Goal: Task Accomplishment & Management: Complete application form

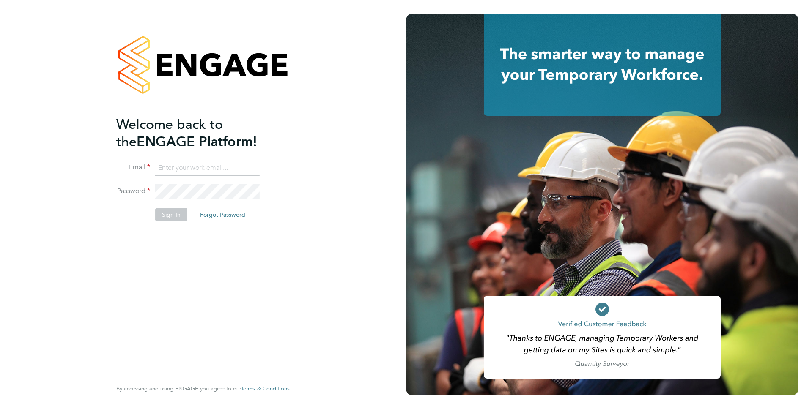
click at [212, 171] on input at bounding box center [207, 168] width 104 height 15
type input "anthony.perrin@evolve-talent.co.uk"
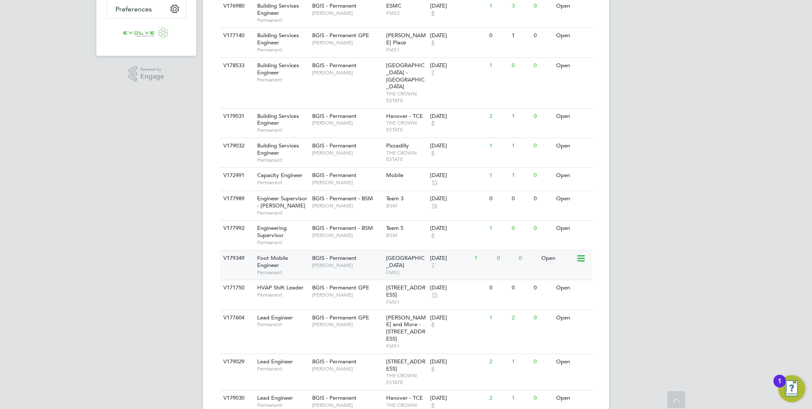
scroll to position [224, 0]
click at [327, 262] on span "[PERSON_NAME]" at bounding box center [347, 265] width 70 height 7
click at [357, 262] on span "[PERSON_NAME]" at bounding box center [347, 265] width 70 height 7
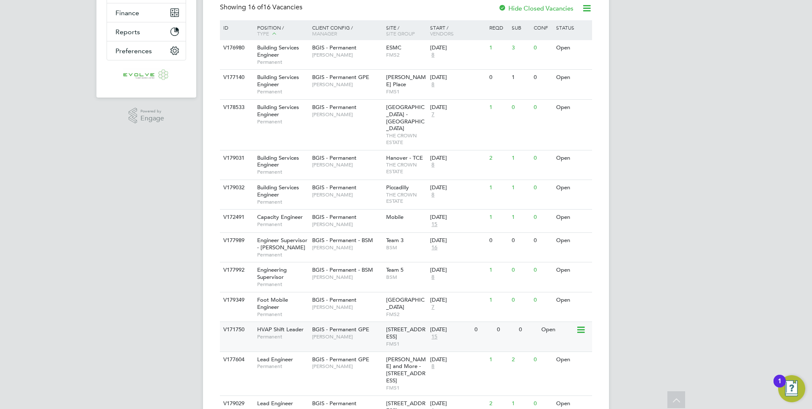
scroll to position [162, 0]
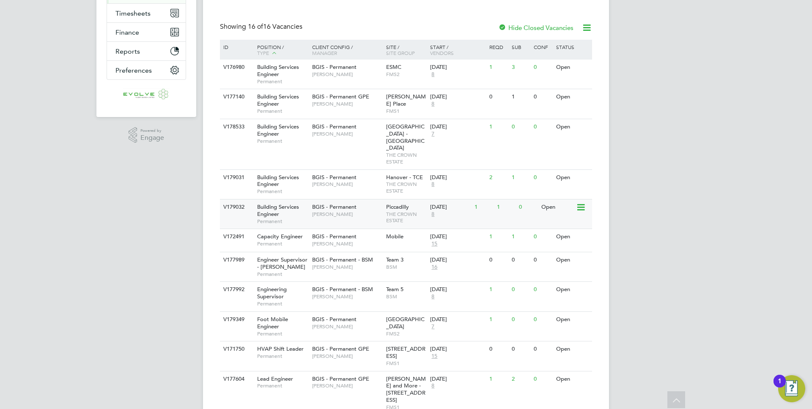
click at [367, 211] on span "[PERSON_NAME]" at bounding box center [347, 214] width 70 height 7
click at [315, 175] on div "BGIS - Permanent Kyriacos Savva" at bounding box center [347, 181] width 74 height 22
click at [326, 132] on span "Jessica Macgregor" at bounding box center [347, 134] width 70 height 7
click at [298, 109] on span "Permanent" at bounding box center [282, 111] width 51 height 7
click at [322, 73] on span "Amar Kayani" at bounding box center [347, 74] width 70 height 7
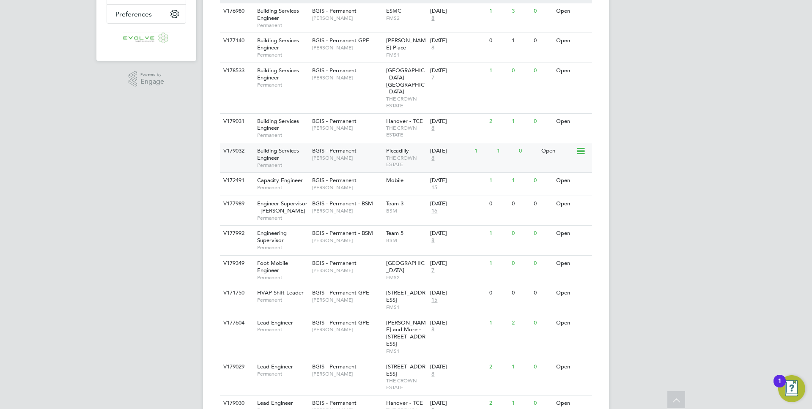
scroll to position [262, 0]
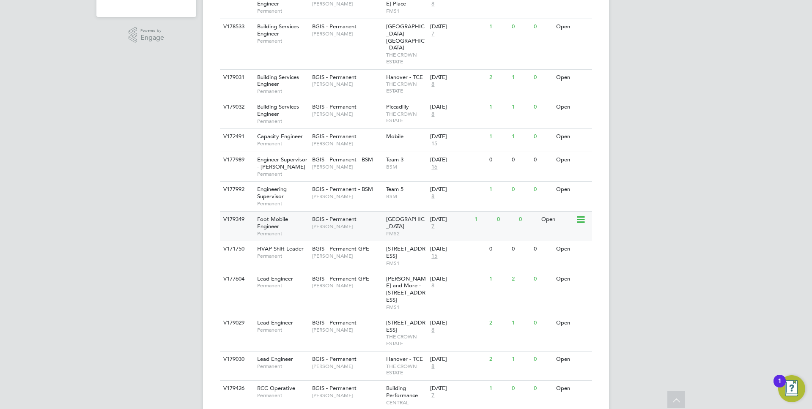
click at [304, 213] on div "Foot Mobile Engineer Permanent" at bounding box center [280, 226] width 59 height 29
click at [294, 214] on div "Foot Mobile Engineer Permanent" at bounding box center [280, 226] width 59 height 29
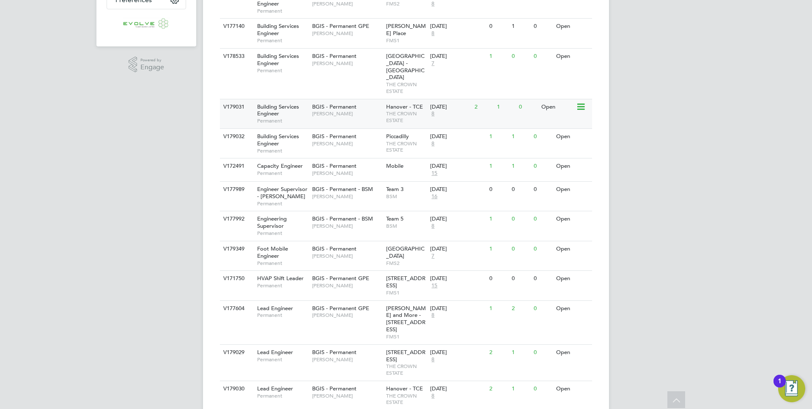
scroll to position [235, 0]
click at [384, 97] on div "Hanover - TCE THE CROWN ESTATE" at bounding box center [406, 111] width 44 height 29
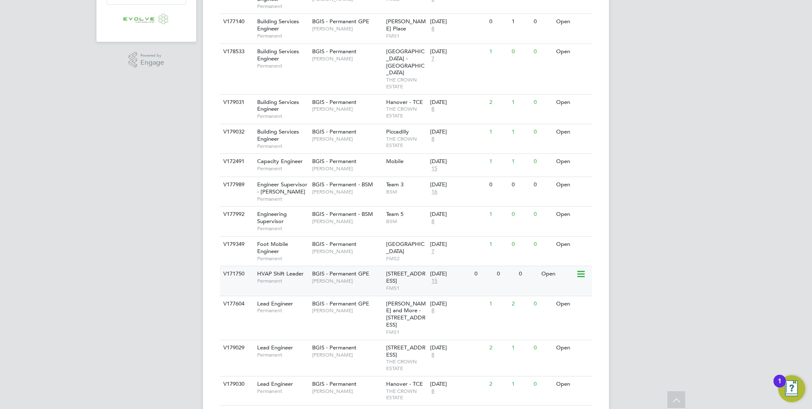
scroll to position [226, 0]
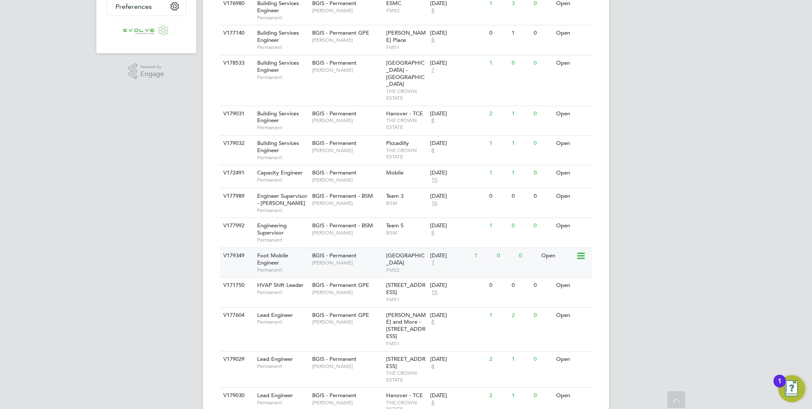
click at [383, 250] on div "BGIS - Permanent Hamza Idris" at bounding box center [347, 259] width 74 height 22
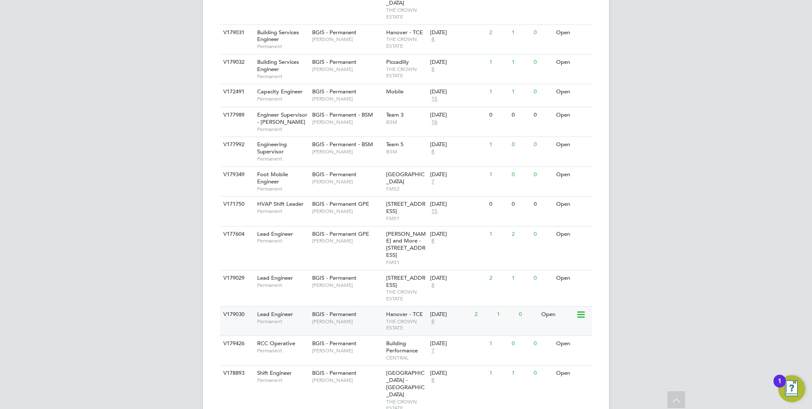
scroll to position [312, 0]
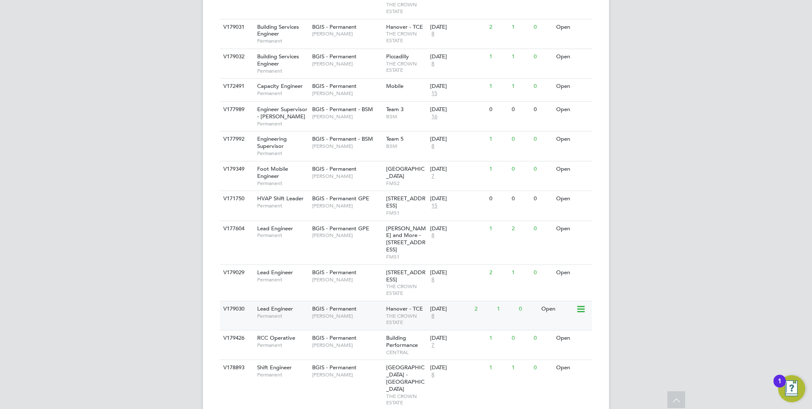
click at [403, 313] on span "THE CROWN ESTATE" at bounding box center [406, 319] width 40 height 13
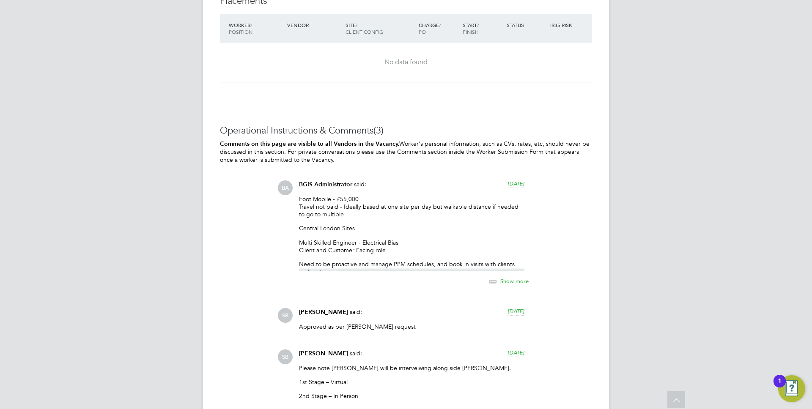
scroll to position [1258, 0]
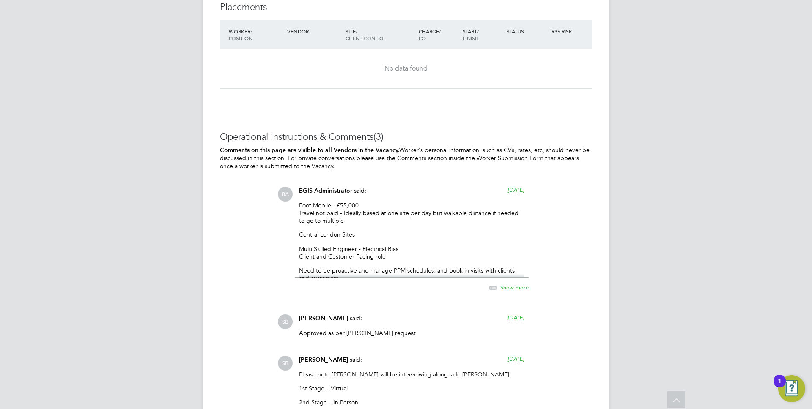
click at [493, 287] on icon at bounding box center [493, 288] width 11 height 11
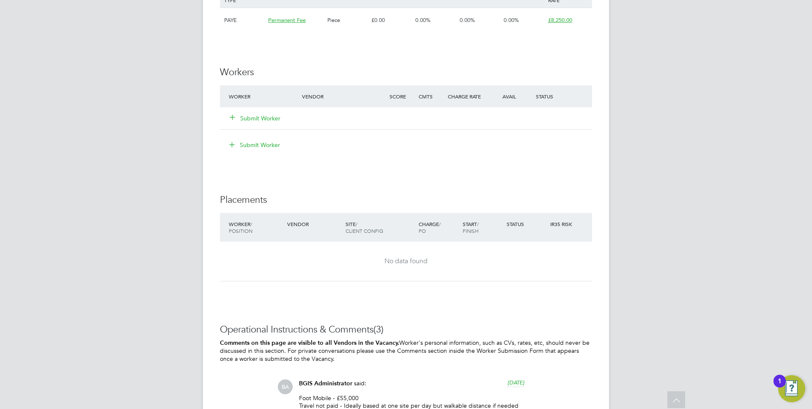
scroll to position [1043, 0]
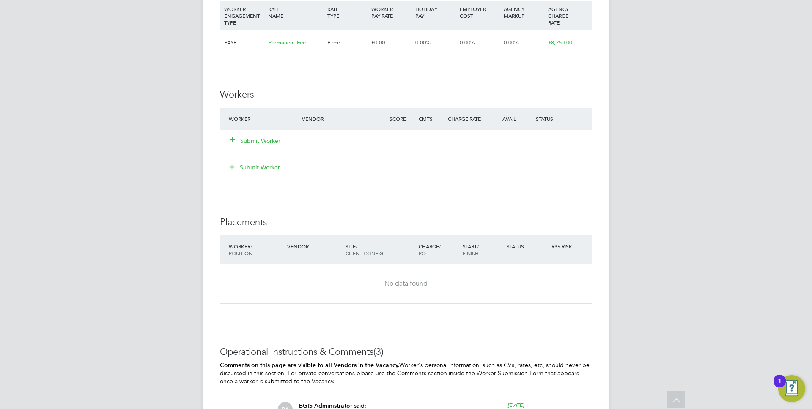
click at [266, 139] on button "Submit Worker" at bounding box center [255, 141] width 51 height 8
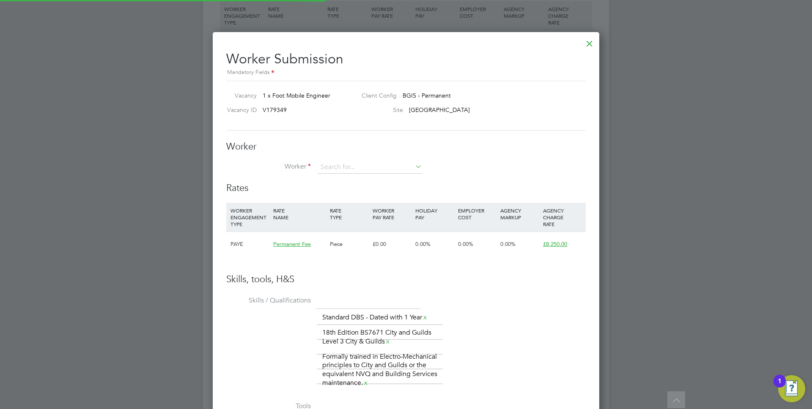
scroll to position [577, 387]
paste input "lukeshepherd94@hotmail.com"
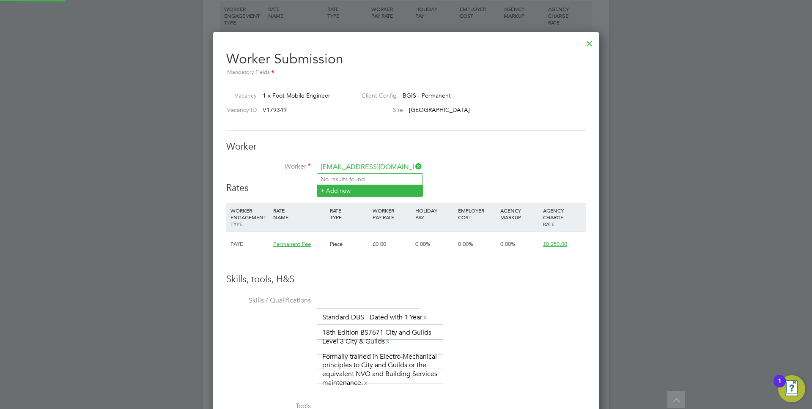
type input "lukeshepherd94@hotmail.com"
click at [342, 188] on li "+ Add new" at bounding box center [369, 190] width 105 height 11
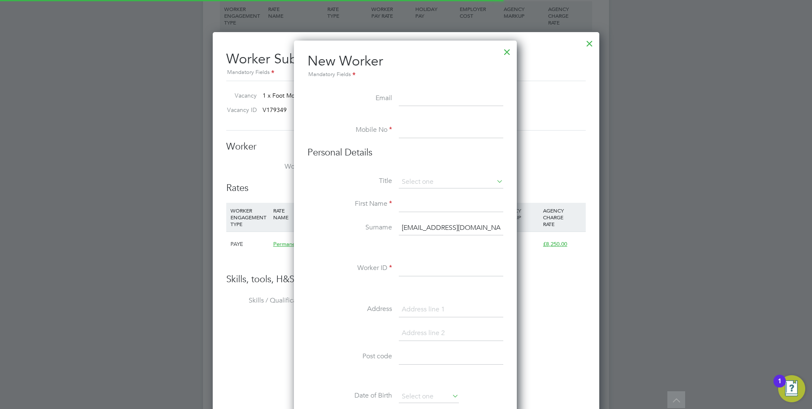
scroll to position [720, 224]
paste input "lukeshepherd94@hotmail.com"
type input "lukeshepherd94@hotmail.com"
click at [439, 227] on input "lukeshepherd94@hotmail.com" at bounding box center [451, 228] width 104 height 15
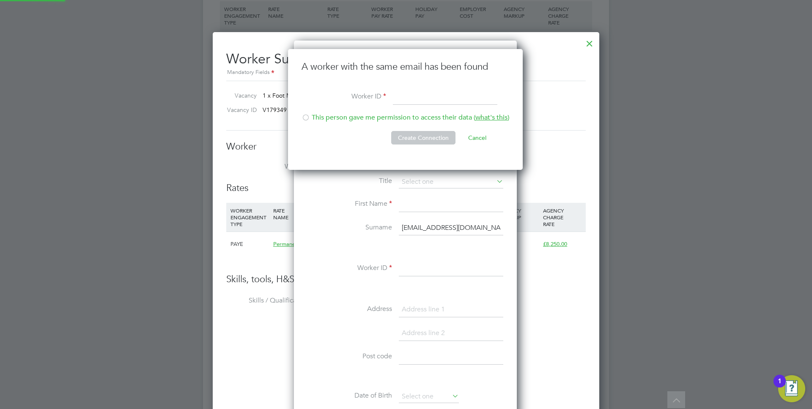
click at [439, 227] on input "lukeshepherd94@hotmail.com" at bounding box center [451, 228] width 104 height 15
click at [422, 99] on input at bounding box center [445, 97] width 104 height 15
type input "6212"
click at [406, 110] on li "Worker ID 6212" at bounding box center [406, 102] width 208 height 24
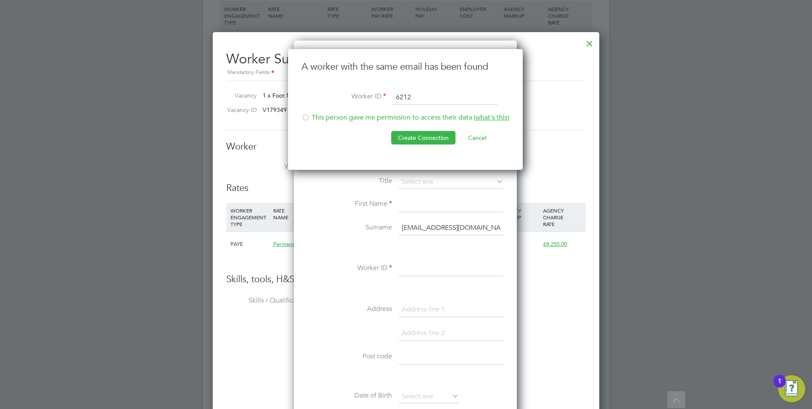
click at [402, 114] on li "This person gave me permission to access their data ( what's this )" at bounding box center [406, 121] width 208 height 17
click at [412, 144] on button "Create Connection" at bounding box center [423, 138] width 64 height 14
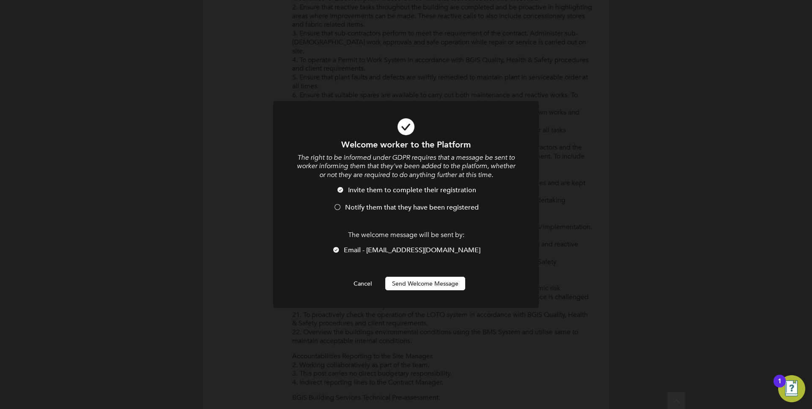
scroll to position [0, 0]
click at [354, 207] on span "Notify them that they have been registered" at bounding box center [412, 207] width 134 height 8
click at [408, 281] on button "Send Welcome Message" at bounding box center [425, 284] width 80 height 14
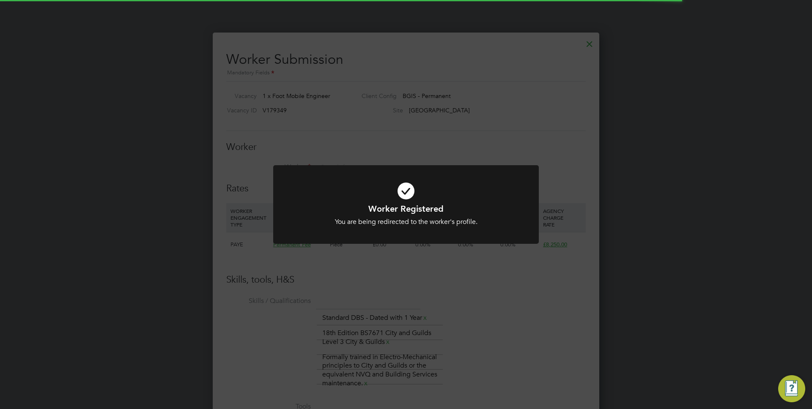
scroll to position [1043, 0]
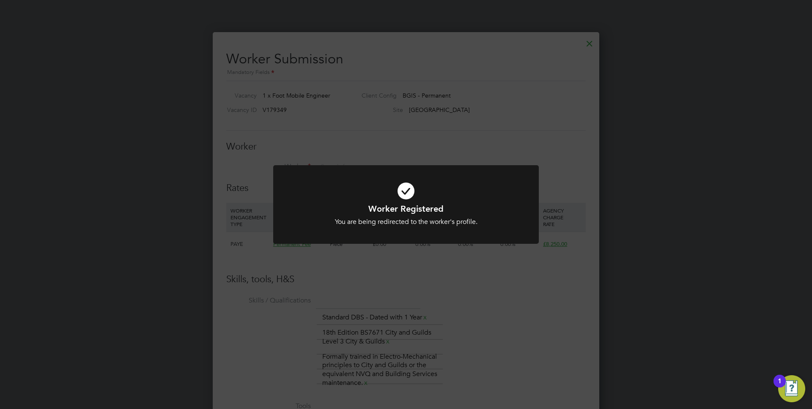
click at [403, 150] on div "Worker Registered You are being redirected to the worker's profile. Cancel Okay" at bounding box center [406, 204] width 812 height 409
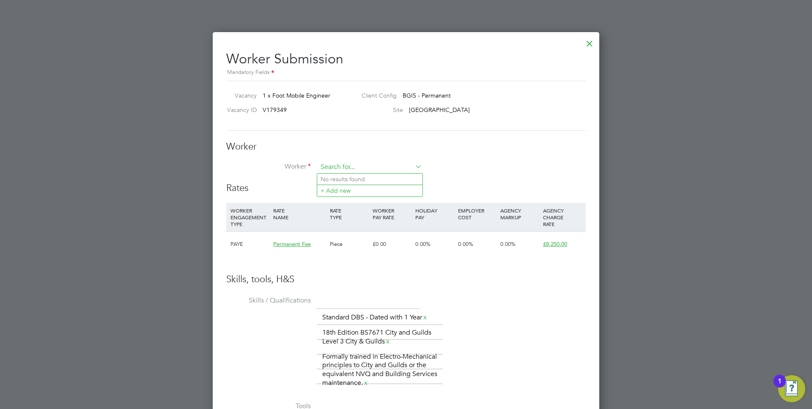
click at [340, 170] on input at bounding box center [370, 167] width 104 height 13
click at [371, 178] on b "Shep" at bounding box center [378, 179] width 14 height 7
type input "Luke Shepherd (6212)"
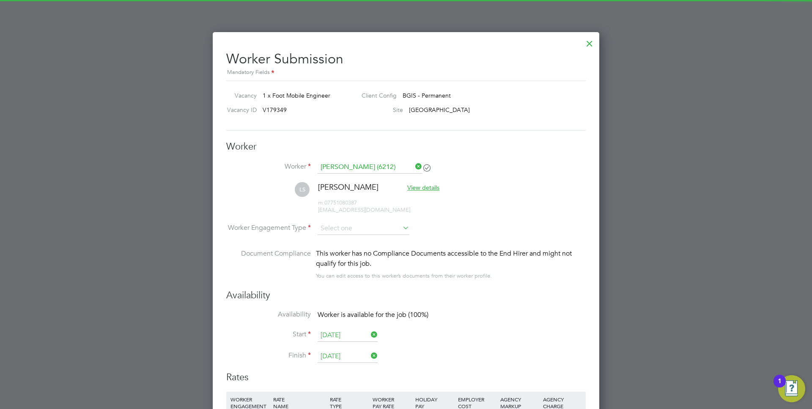
scroll to position [0, 0]
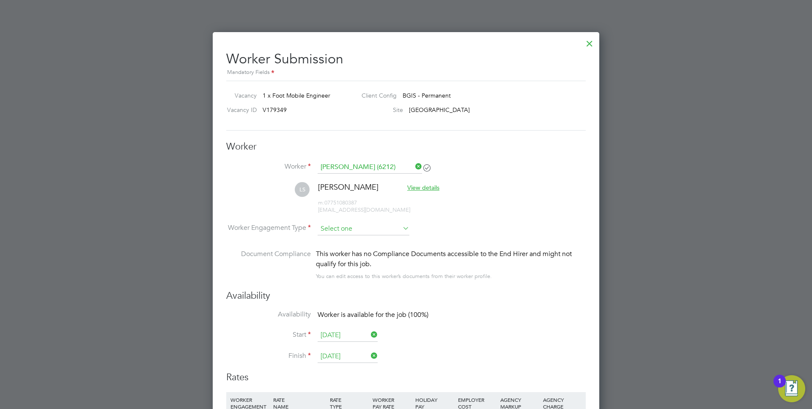
click at [351, 234] on input at bounding box center [364, 229] width 92 height 13
click at [342, 254] on li "PAYE" at bounding box center [363, 251] width 93 height 11
type input "PAYE"
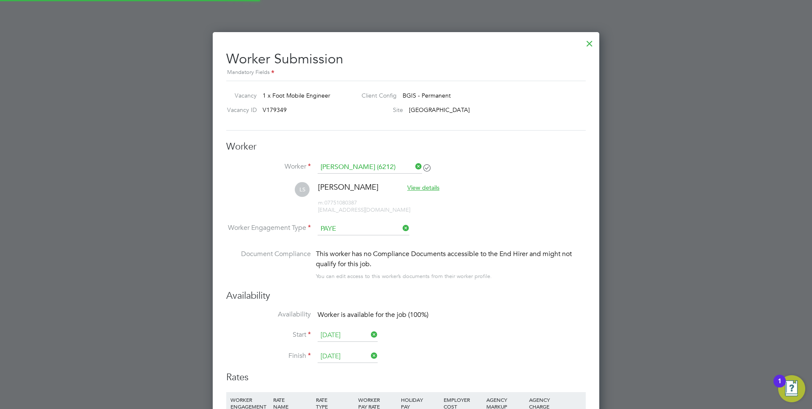
click at [470, 210] on li "LS Luke Shepherd View details m: 07751080387 lukeshepherd94@hotmail.com" at bounding box center [405, 202] width 359 height 40
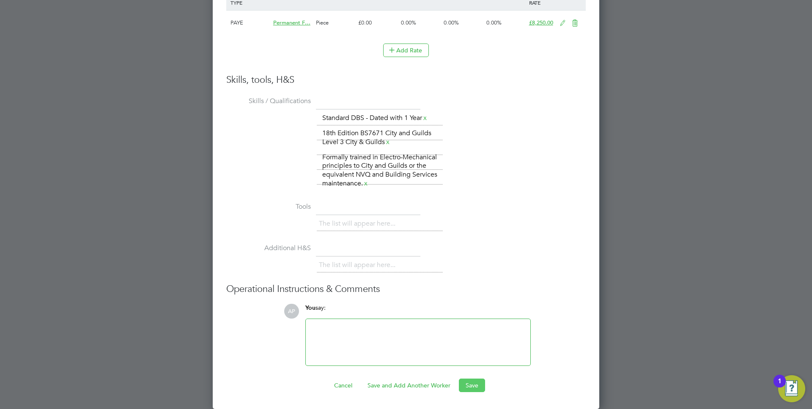
click at [470, 386] on button "Save" at bounding box center [472, 386] width 26 height 14
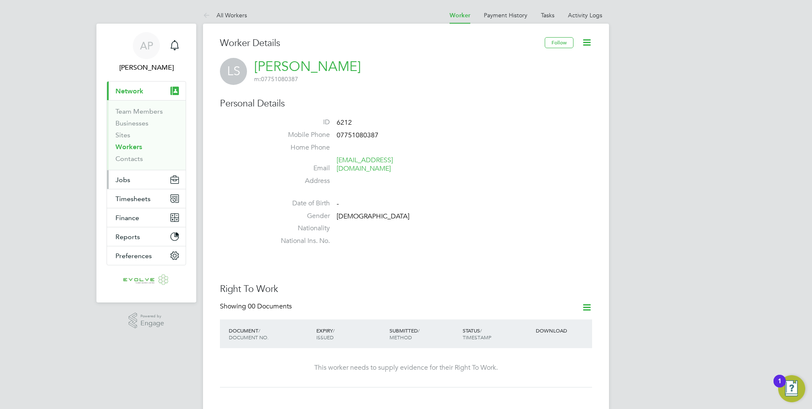
click at [138, 185] on button "Jobs" at bounding box center [146, 179] width 79 height 19
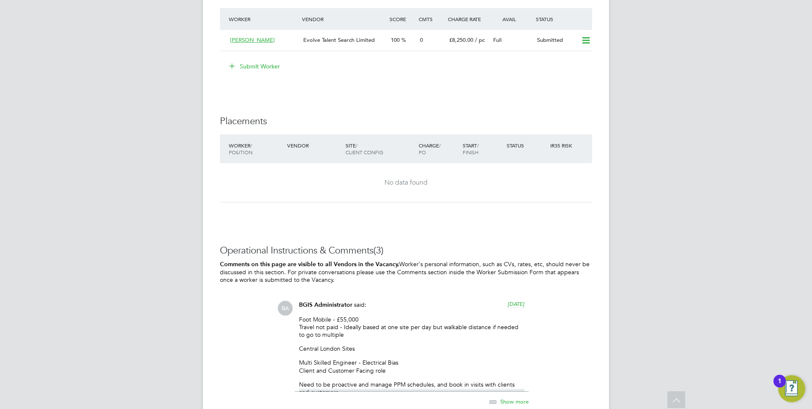
scroll to position [1061, 0]
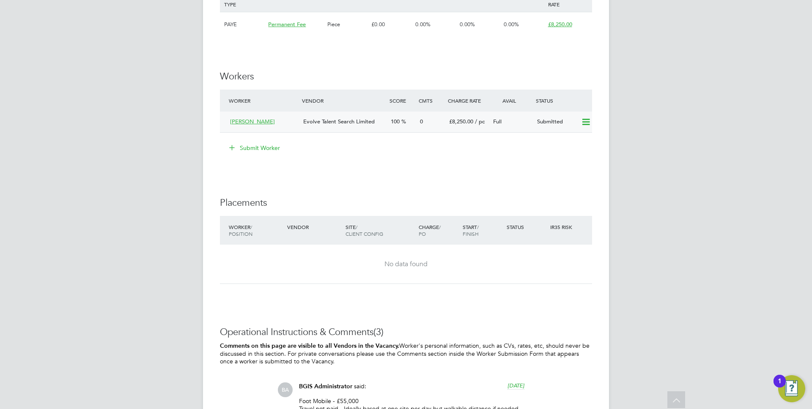
click at [425, 127] on div "0" at bounding box center [431, 122] width 29 height 14
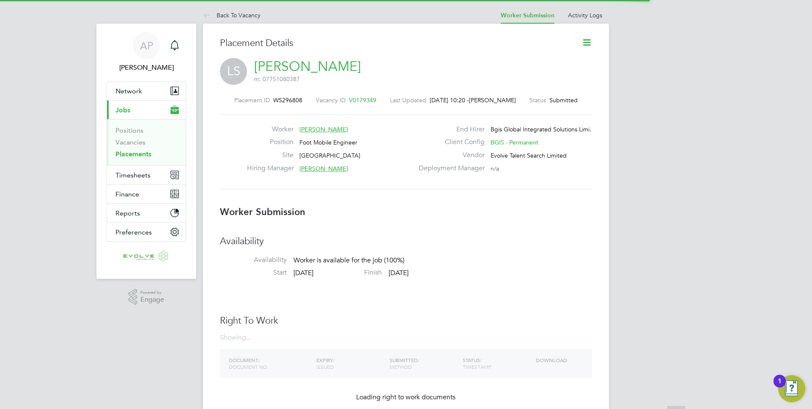
scroll to position [4, 4]
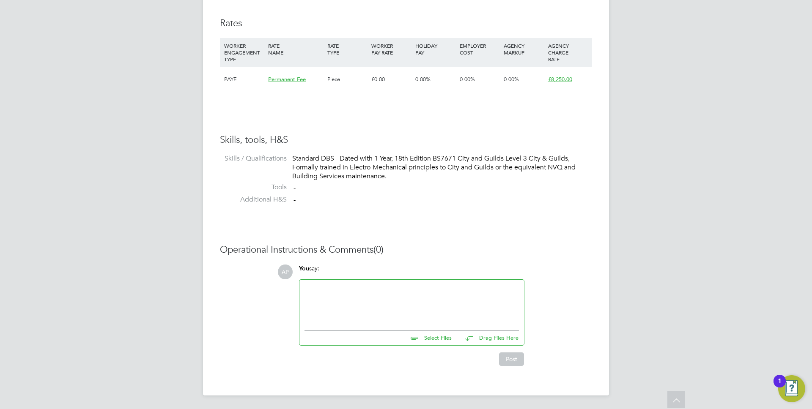
click at [350, 296] on div at bounding box center [411, 303] width 214 height 36
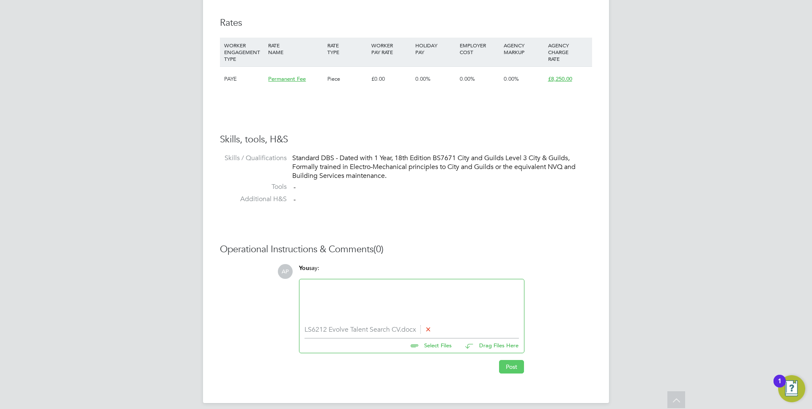
click at [510, 368] on button "Post" at bounding box center [511, 367] width 25 height 14
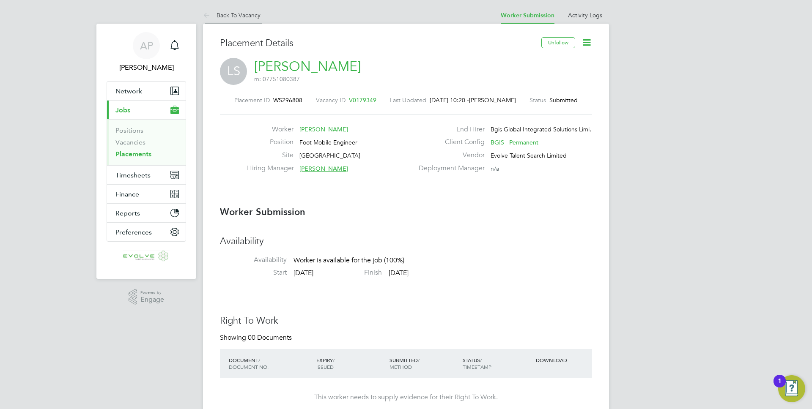
click at [226, 19] on li "Back To Vacancy" at bounding box center [232, 15] width 58 height 17
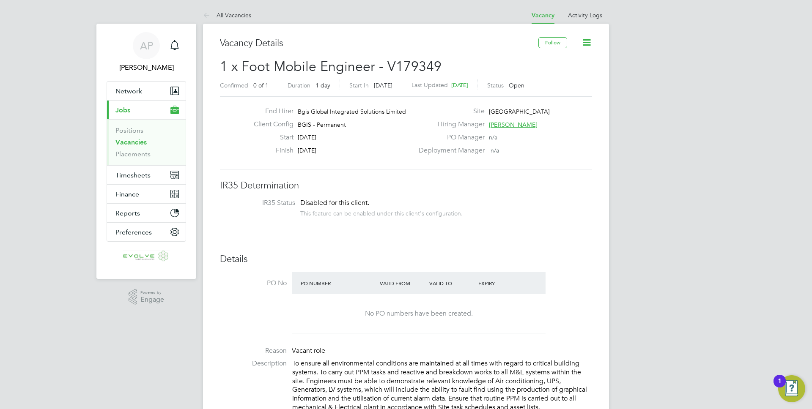
click at [148, 175] on span "Timesheets" at bounding box center [132, 175] width 35 height 8
click at [232, 16] on link "All Vacancies" at bounding box center [227, 15] width 48 height 8
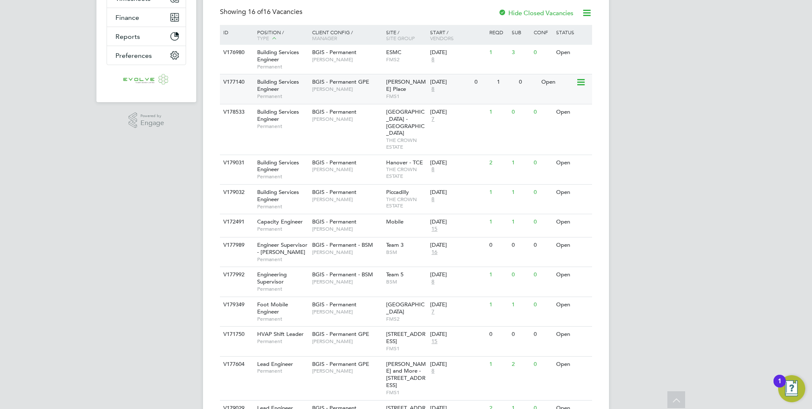
scroll to position [209, 0]
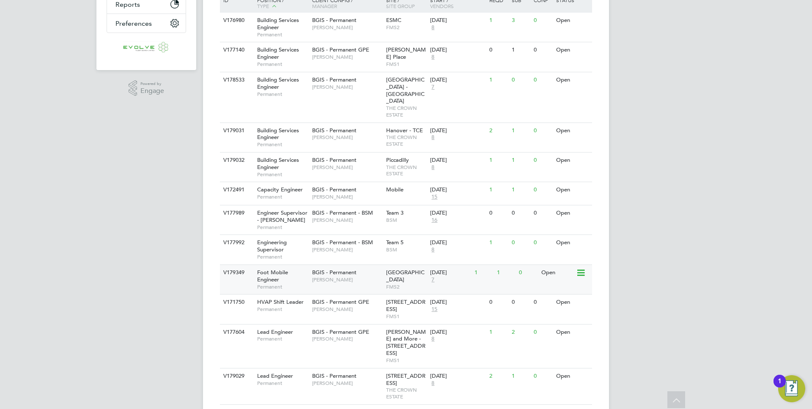
click at [323, 271] on div "BGIS - Permanent Hamza Idris" at bounding box center [347, 276] width 74 height 22
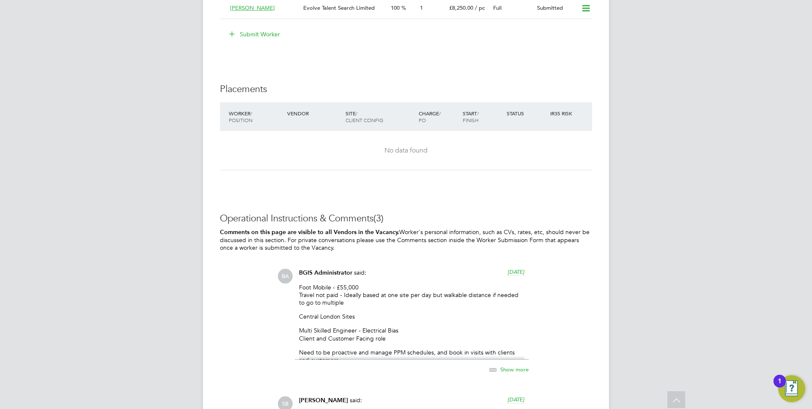
scroll to position [1206, 0]
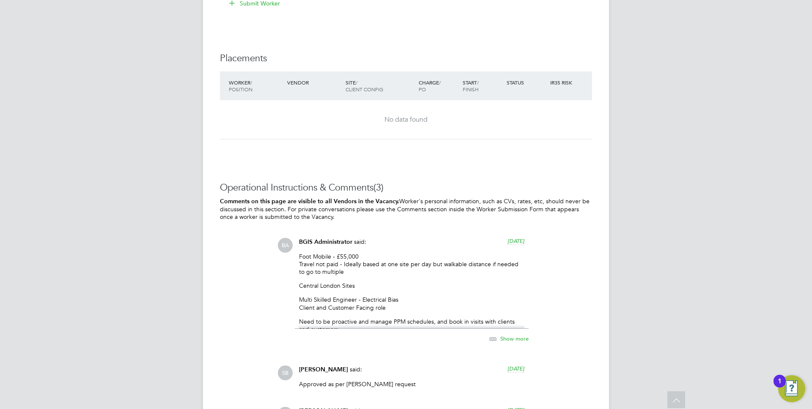
click at [488, 335] on icon at bounding box center [493, 339] width 11 height 11
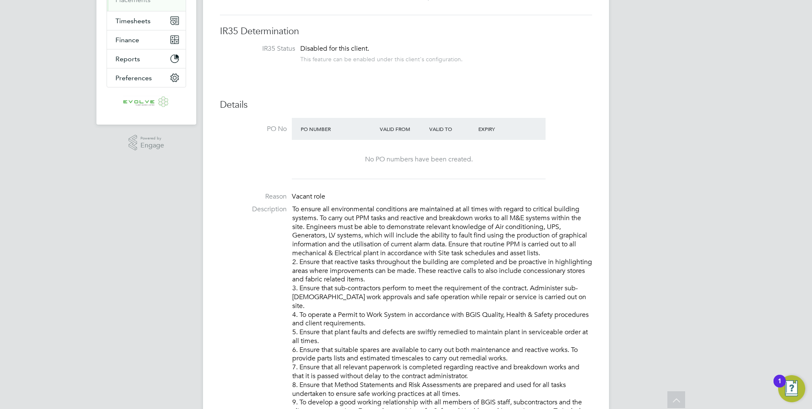
scroll to position [0, 0]
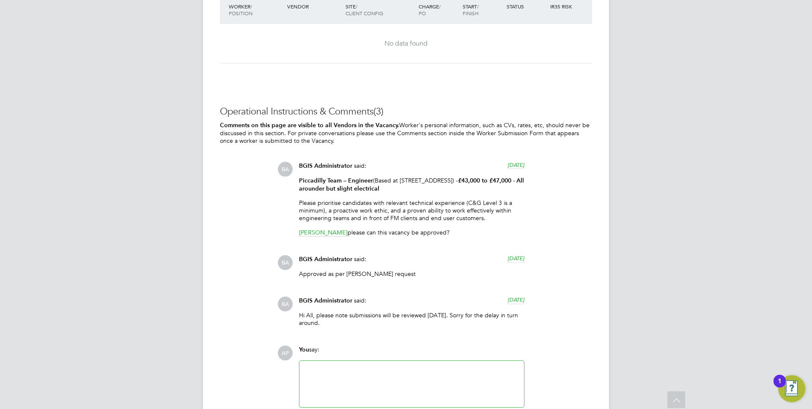
scroll to position [1340, 0]
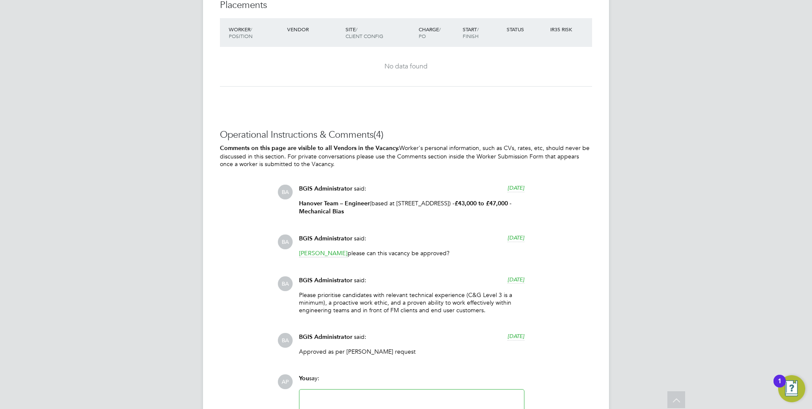
scroll to position [1330, 0]
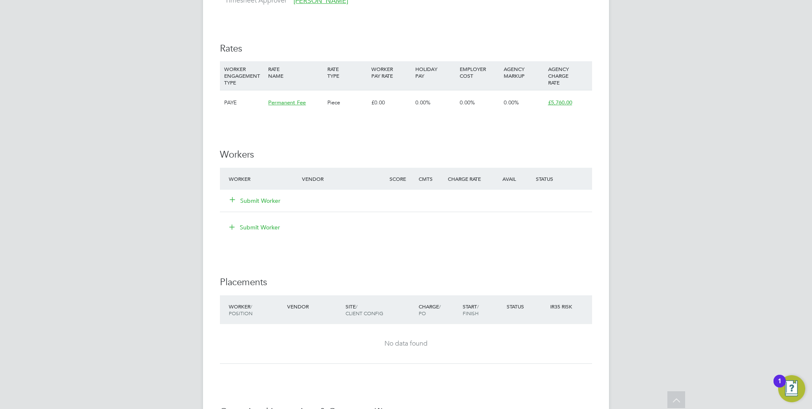
scroll to position [1225, 0]
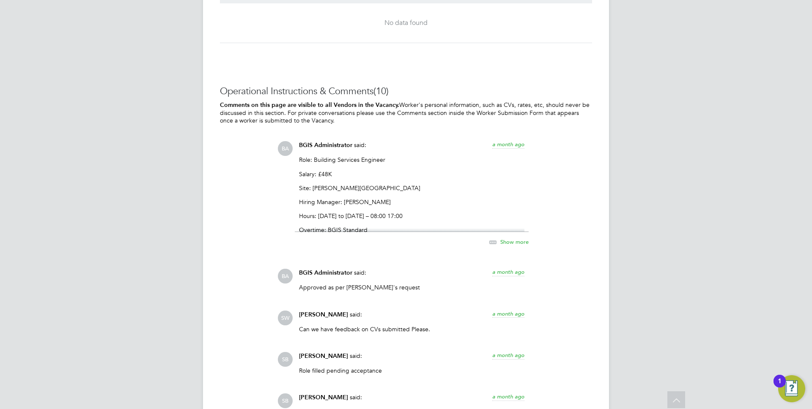
scroll to position [1319, 0]
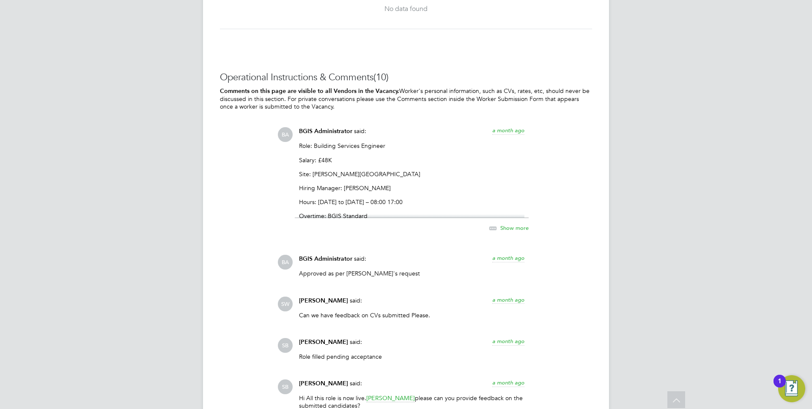
click at [505, 225] on span "Show more" at bounding box center [514, 228] width 28 height 7
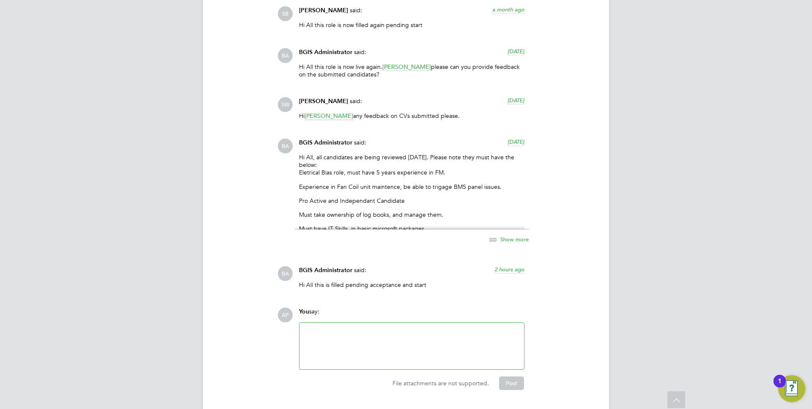
scroll to position [1785, 0]
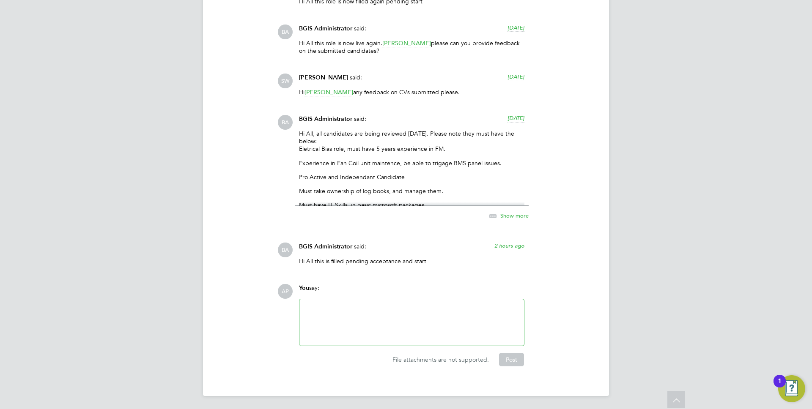
click at [504, 224] on div "BGIS Administrator said: 6 days ago Hi All, all candidates are being reviewed t…" at bounding box center [412, 172] width 234 height 115
click at [504, 217] on span "Show more" at bounding box center [514, 215] width 28 height 7
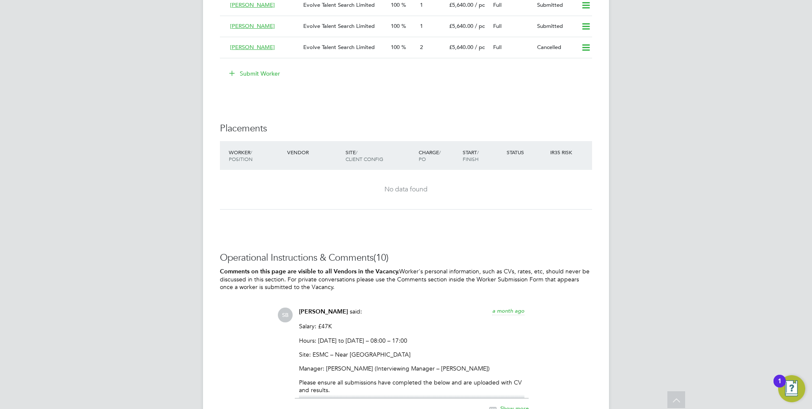
scroll to position [1306, 0]
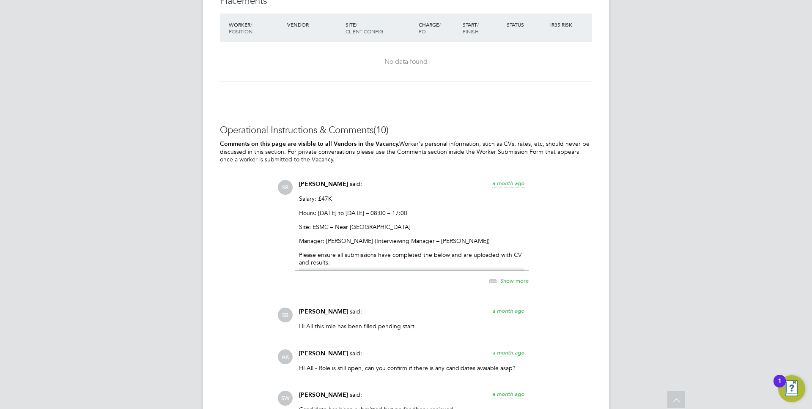
click at [527, 281] on span "Show more" at bounding box center [514, 280] width 28 height 7
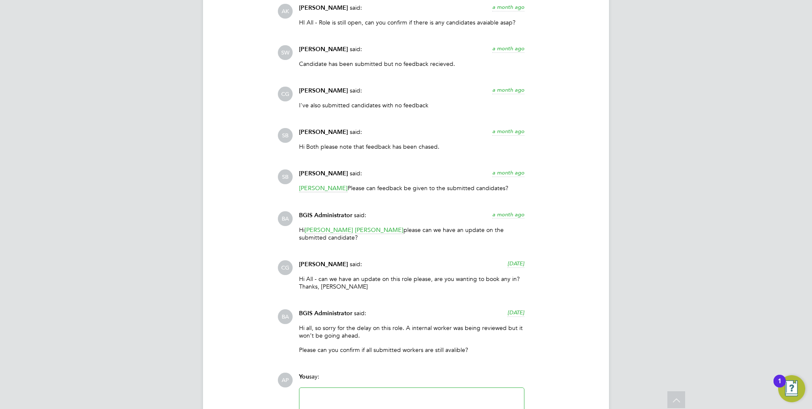
scroll to position [1630, 0]
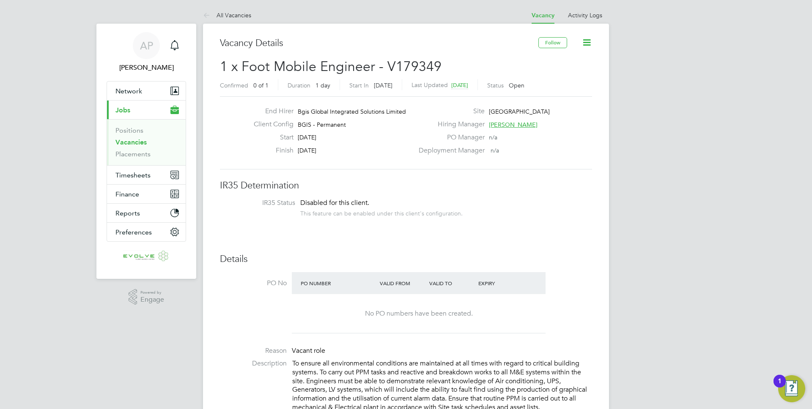
click at [588, 39] on icon at bounding box center [586, 42] width 11 height 11
click at [448, 104] on div "End Hirer Bgis Global Integrated Solutions Limited Client Config BGIS - Permane…" at bounding box center [406, 132] width 372 height 73
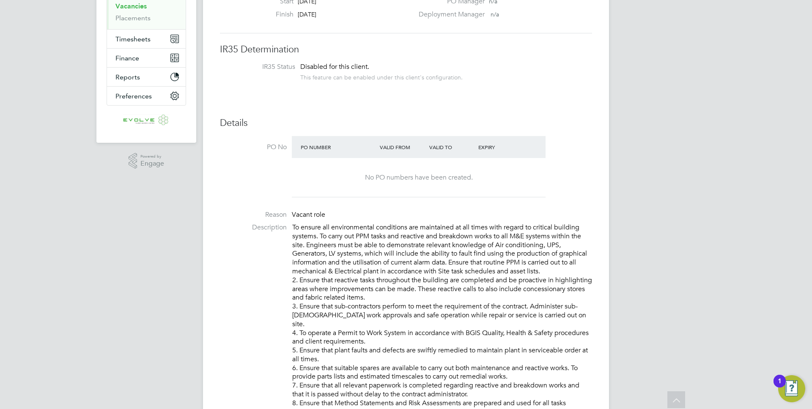
scroll to position [225, 0]
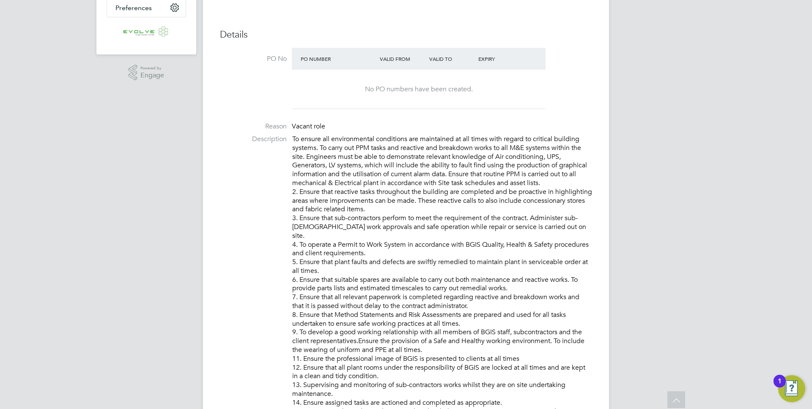
click at [294, 138] on p "To ensure all environmental conditions are maintained at all times with regard …" at bounding box center [442, 333] width 300 height 396
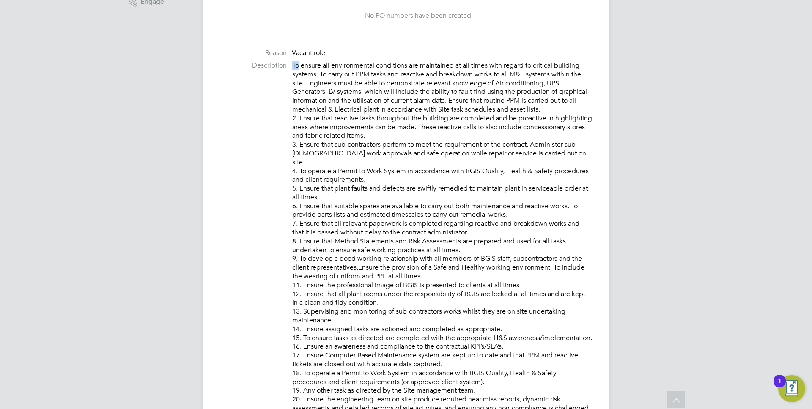
scroll to position [219, 0]
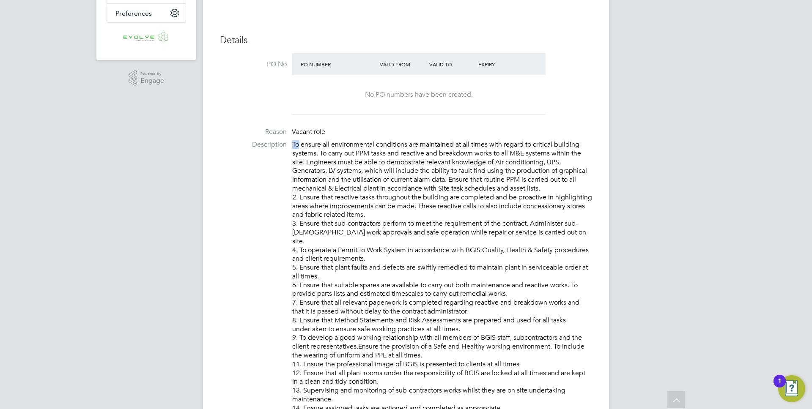
click at [251, 143] on label "Description" at bounding box center [253, 144] width 67 height 9
click at [252, 143] on label "Description" at bounding box center [253, 144] width 67 height 9
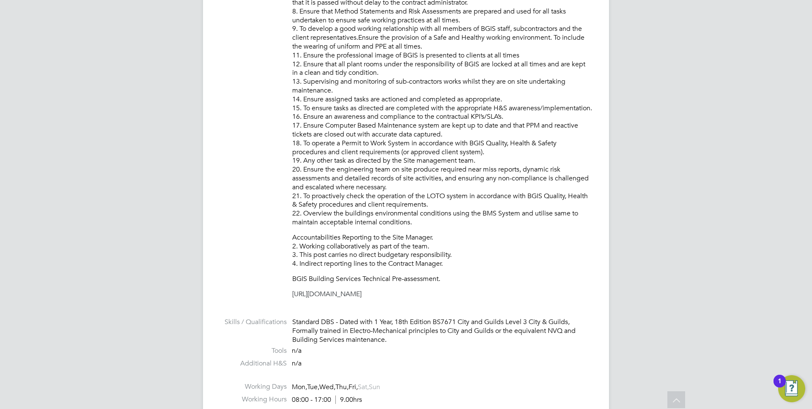
scroll to position [628, 0]
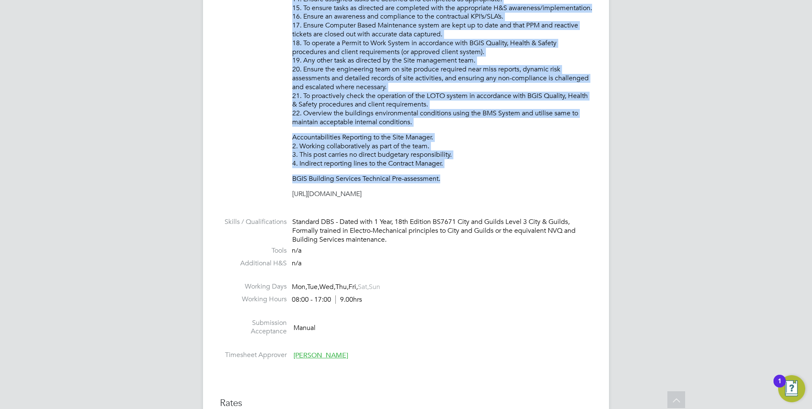
click at [440, 178] on p "BGIS Building Services Technical Pre-assessment." at bounding box center [442, 179] width 300 height 9
click at [455, 163] on p "Accountabilities Reporting to the Site Manager. 2. Working collaboratively as p…" at bounding box center [442, 150] width 300 height 35
copy div "To ensure all environmental conditions are maintained at all times with regard …"
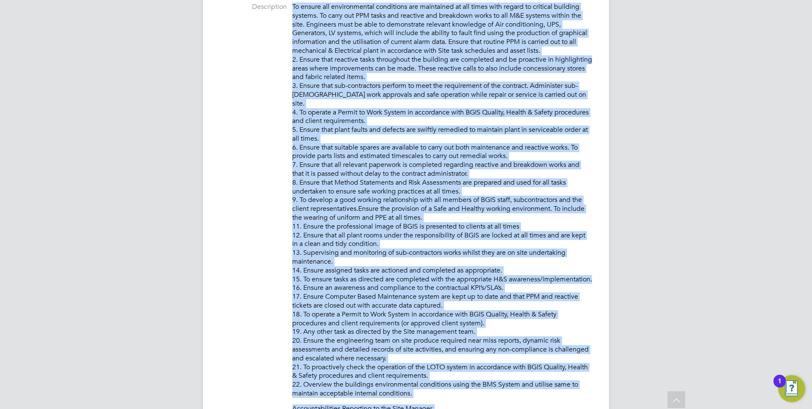
scroll to position [550, 0]
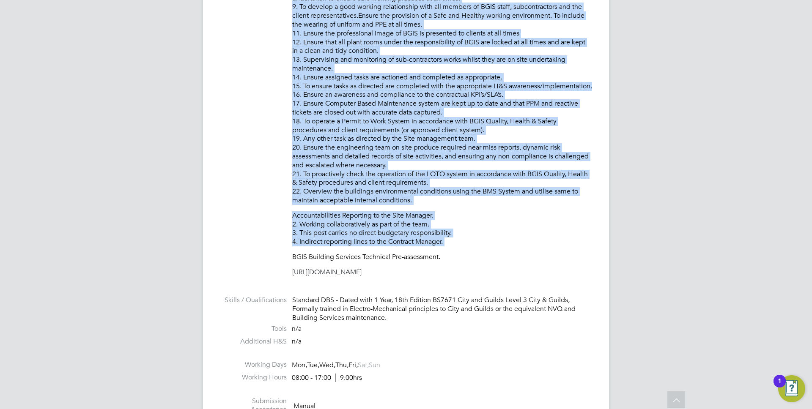
copy link "[URL][DOMAIN_NAME]"
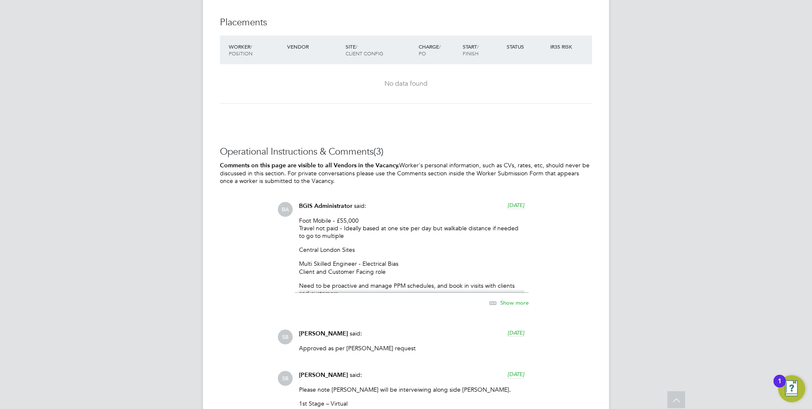
scroll to position [1254, 0]
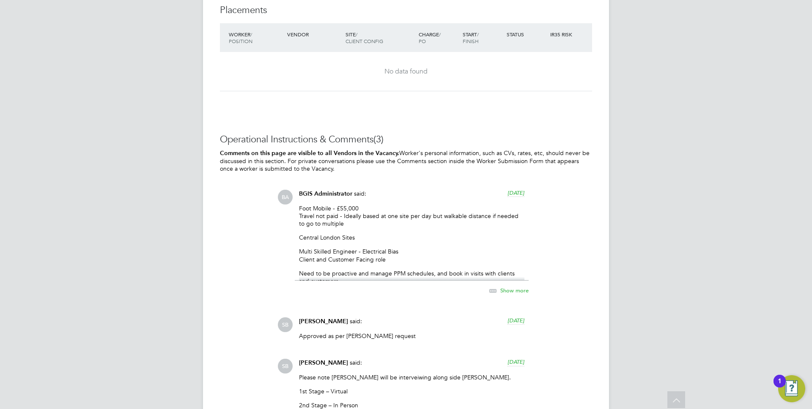
click at [508, 291] on span "Show more" at bounding box center [514, 290] width 28 height 7
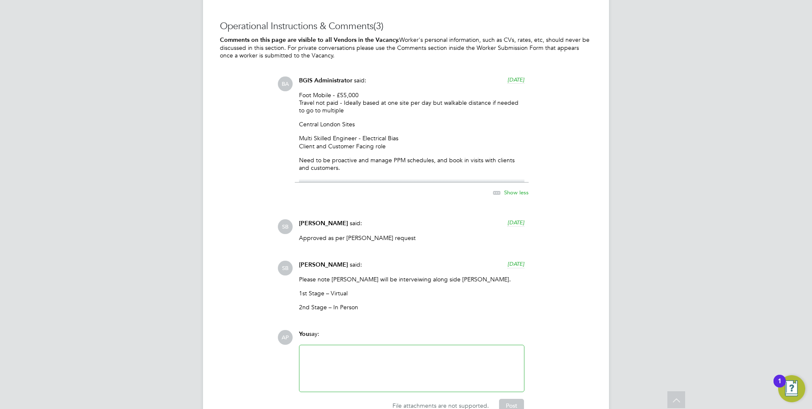
scroll to position [1382, 0]
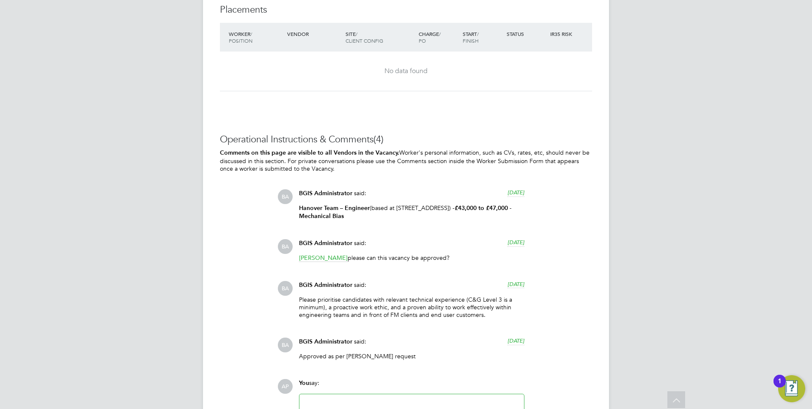
scroll to position [1428, 0]
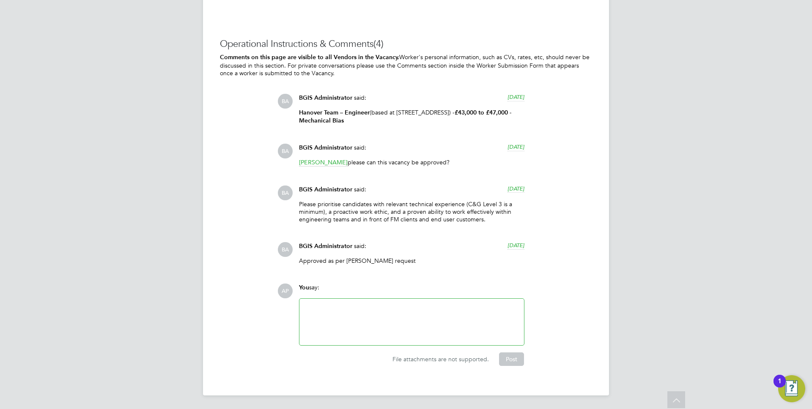
click at [322, 115] on strong "Hanover Team – Engineer" at bounding box center [334, 112] width 71 height 7
click at [350, 121] on strong "£43,000 to £47,000 - Mechanical Bias" at bounding box center [405, 116] width 212 height 15
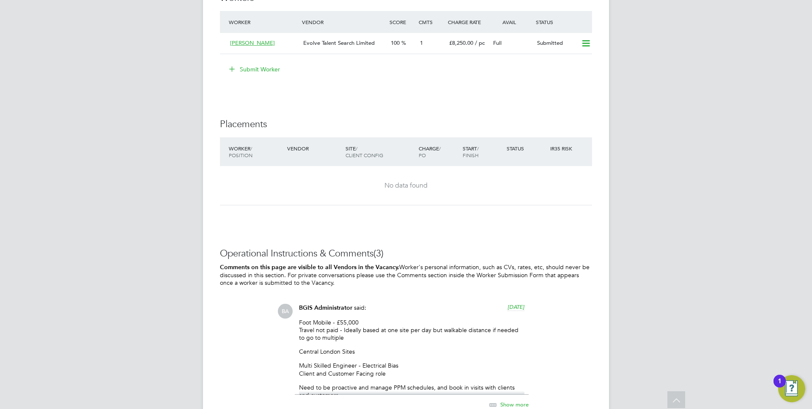
scroll to position [1231, 0]
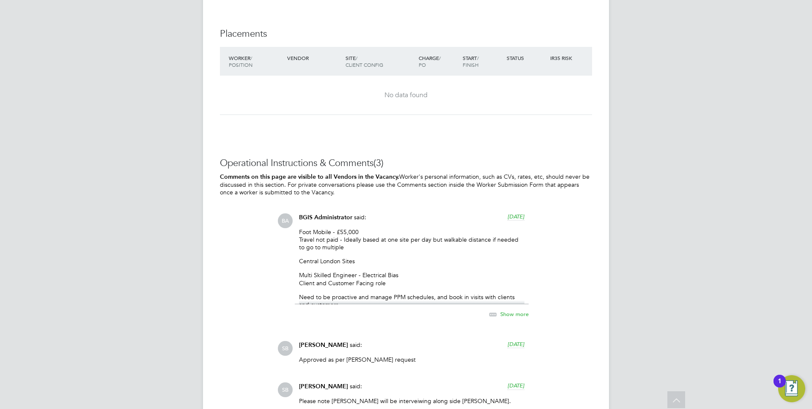
click at [348, 243] on p "Foot Mobile - £55,000 Travel not paid - Ideally based at one site per day but w…" at bounding box center [411, 239] width 225 height 23
click at [335, 249] on p "Foot Mobile - £55,000 Travel not paid - Ideally based at one site per day but w…" at bounding box center [411, 239] width 225 height 23
click at [518, 316] on span "Show more" at bounding box center [514, 313] width 28 height 7
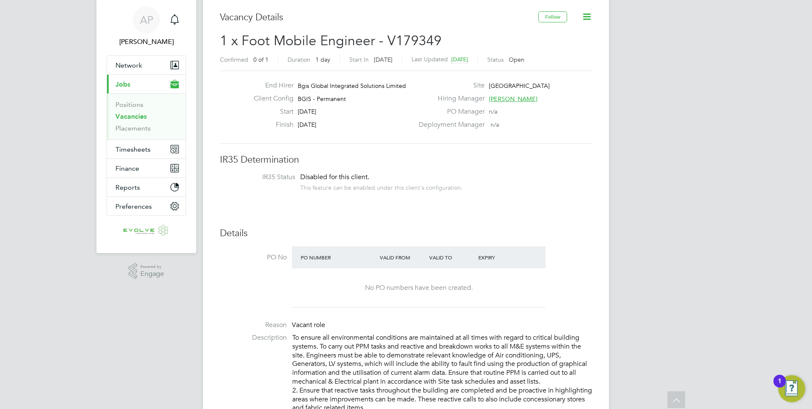
scroll to position [22, 0]
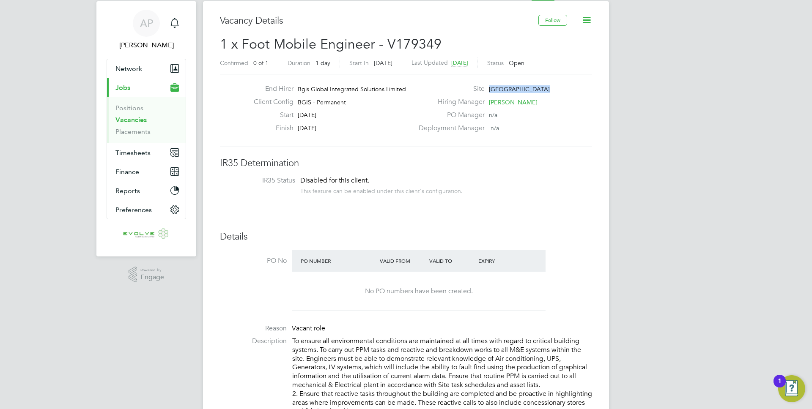
drag, startPoint x: 488, startPoint y: 88, endPoint x: 538, endPoint y: 89, distance: 49.5
click at [538, 89] on span "New Street Square" at bounding box center [519, 89] width 61 height 8
copy span "New Street Square"
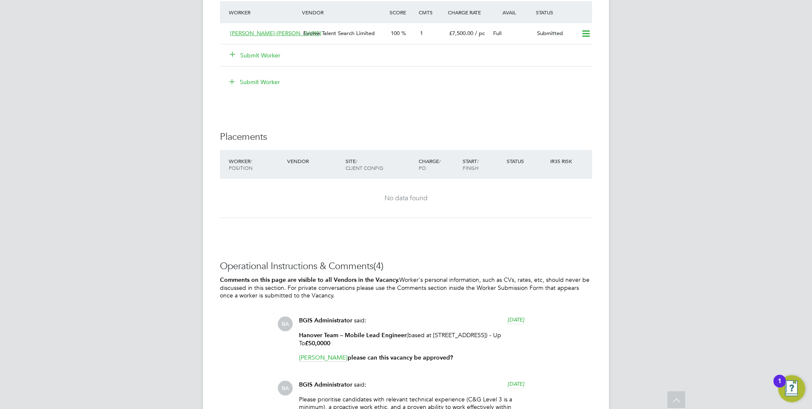
scroll to position [1006, 0]
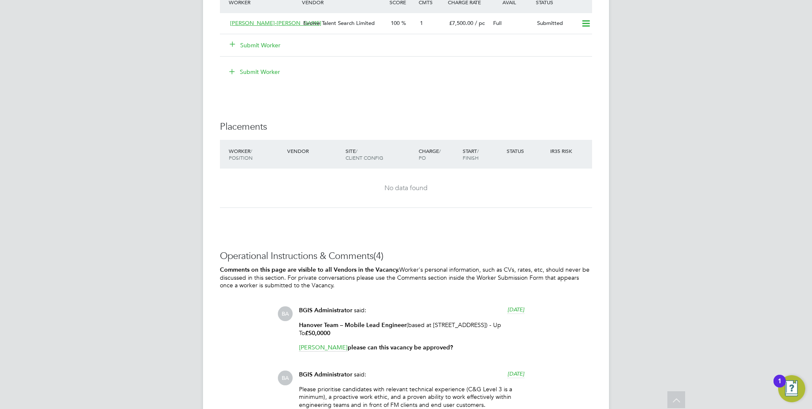
click at [322, 326] on strong "Hanover Team – Mobile Lead Engineer" at bounding box center [352, 325] width 107 height 7
drag, startPoint x: 343, startPoint y: 326, endPoint x: 397, endPoint y: 324, distance: 54.2
click at [397, 324] on strong "Hanover Team – Mobile Lead Engineer" at bounding box center [352, 325] width 107 height 7
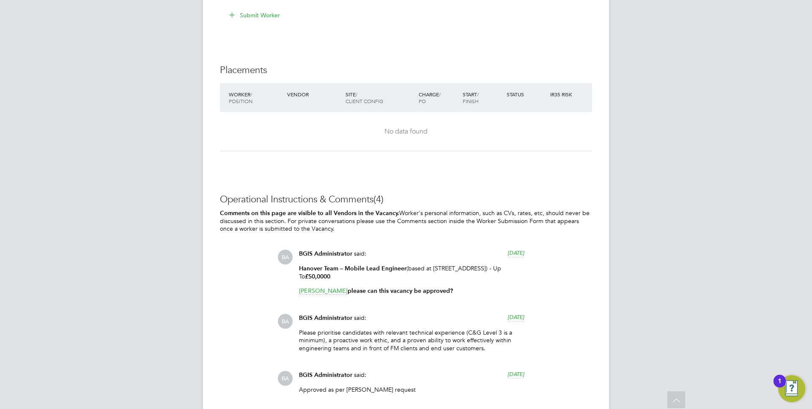
scroll to position [1073, 0]
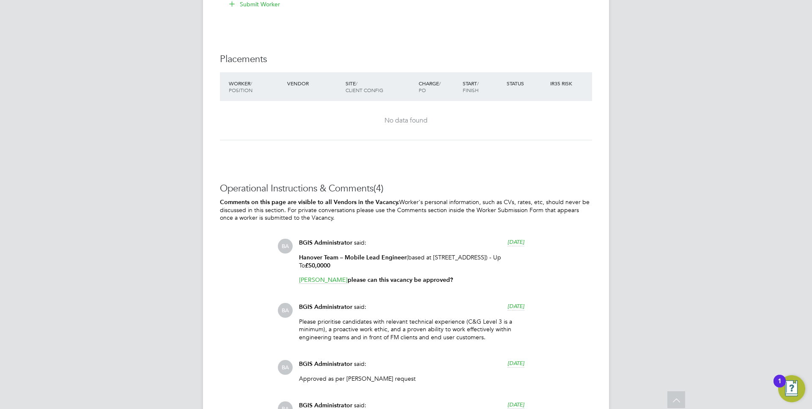
click at [327, 254] on strong "Hanover Team – Mobile Lead Engineer" at bounding box center [352, 257] width 107 height 7
click at [301, 256] on strong "Hanover Team – Mobile Lead Engineer" at bounding box center [352, 257] width 107 height 7
click at [352, 251] on div "BGIS Administrator said: [DATE]" at bounding box center [411, 246] width 225 height 15
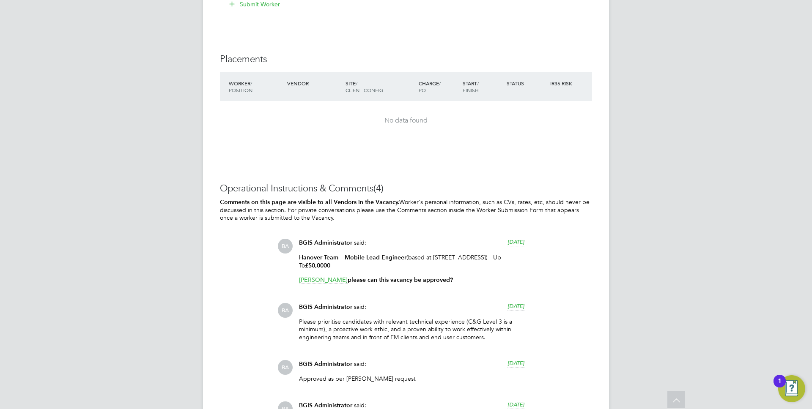
click at [433, 258] on p "Hanover Team – Mobile Lead Engineer (based at [STREET_ADDRESS]) - Up To £50,0000" at bounding box center [411, 262] width 225 height 16
click at [433, 257] on p "Hanover Team – Mobile Lead Engineer (based at [STREET_ADDRESS]) - Up To £50,0000" at bounding box center [411, 262] width 225 height 16
click at [434, 257] on p "Hanover Team – Mobile Lead Engineer (based at [STREET_ADDRESS]) - Up To £50,0000" at bounding box center [411, 262] width 225 height 16
drag, startPoint x: 434, startPoint y: 255, endPoint x: 494, endPoint y: 255, distance: 59.6
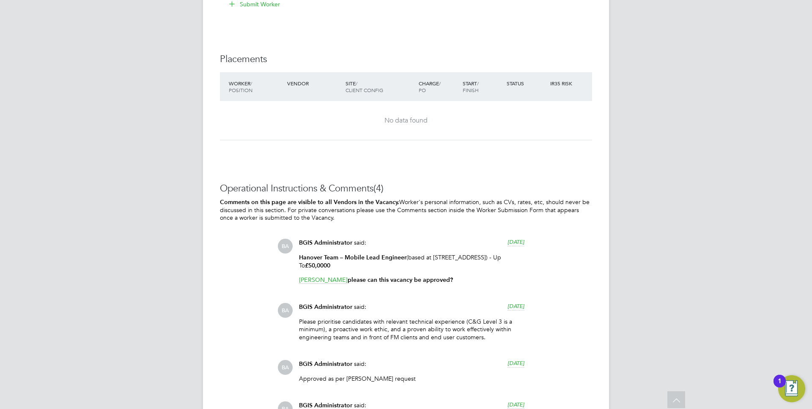
click at [494, 256] on p "Hanover Team – Mobile Lead Engineer (based at [STREET_ADDRESS]) - Up To £50,0000" at bounding box center [411, 262] width 225 height 16
click at [326, 263] on p "Hanover Team – Mobile Lead Engineer (based at [STREET_ADDRESS]) - Up To £50,0000" at bounding box center [411, 262] width 225 height 16
copy p "[STREET_ADDRESS]"
click at [458, 262] on p "Hanover Team – Mobile Lead Engineer (based at [STREET_ADDRESS]) - Up To £50,0000" at bounding box center [411, 262] width 225 height 16
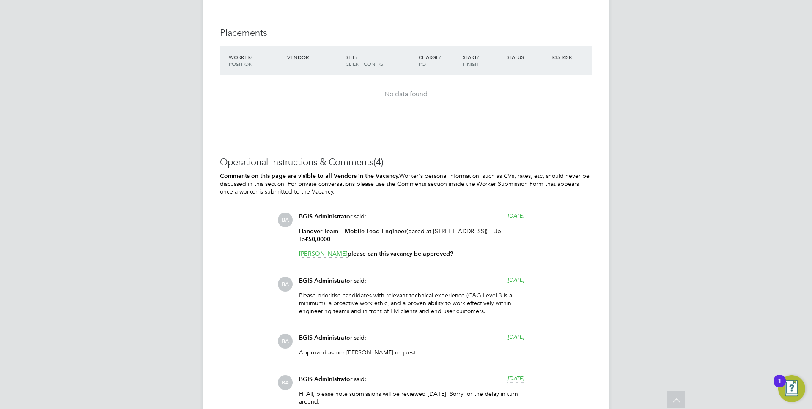
scroll to position [1103, 0]
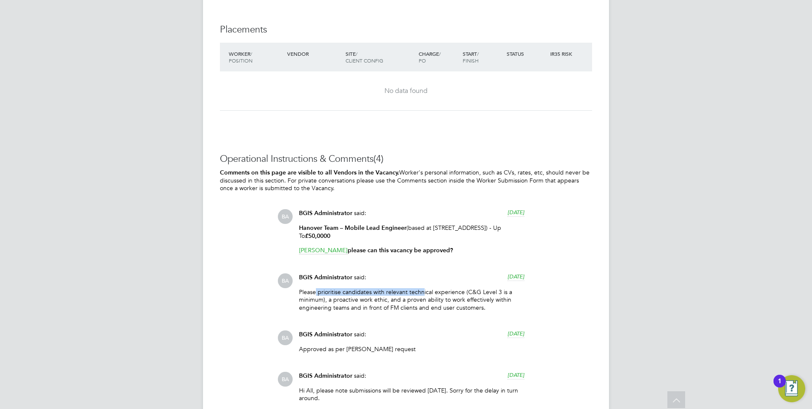
drag, startPoint x: 315, startPoint y: 290, endPoint x: 435, endPoint y: 290, distance: 120.1
click at [435, 290] on p "Please prioritise candidates with relevant technical experience (C&G Level 3 is…" at bounding box center [411, 299] width 225 height 23
click at [436, 290] on p "Please prioritise candidates with relevant technical experience (C&G Level 3 is…" at bounding box center [411, 299] width 225 height 23
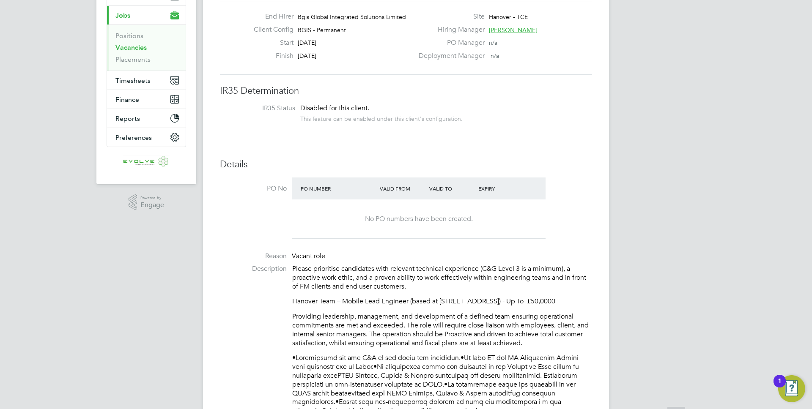
scroll to position [241, 0]
